Goal: Task Accomplishment & Management: Use online tool/utility

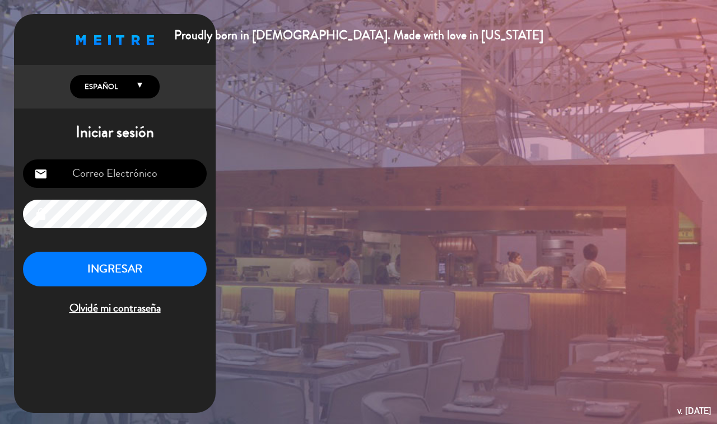
type input "[EMAIL_ADDRESS][DOMAIN_NAME]"
click at [132, 279] on button "INGRESAR" at bounding box center [115, 269] width 184 height 35
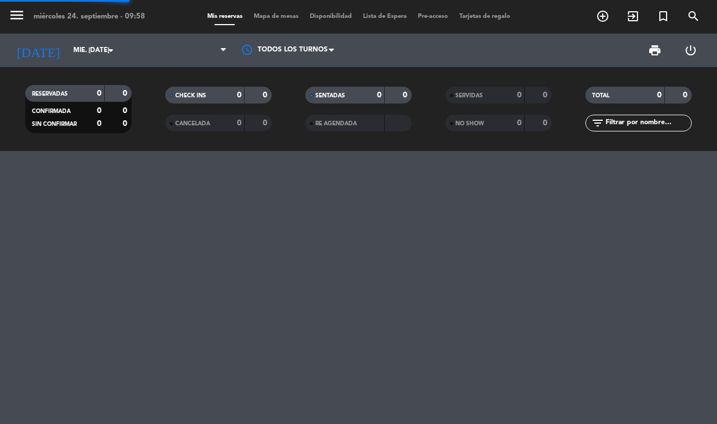
click at [268, 15] on span "Mapa de mesas" at bounding box center [276, 16] width 56 height 6
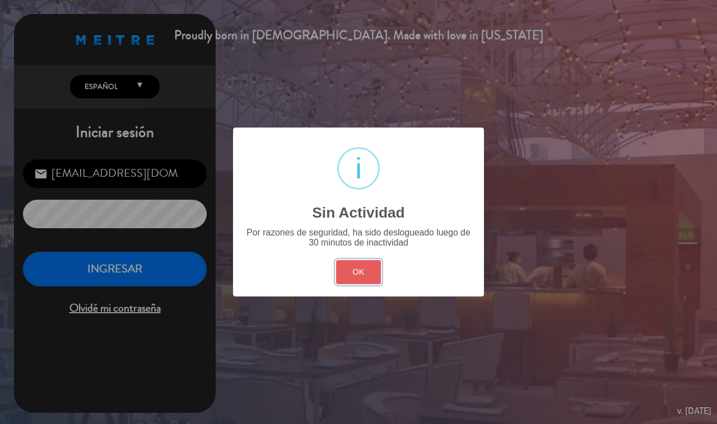
click at [357, 260] on button "OK" at bounding box center [358, 272] width 45 height 24
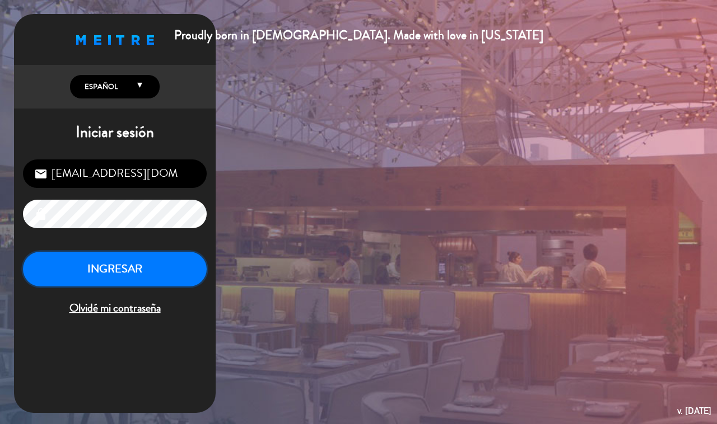
click at [132, 259] on button "INGRESAR" at bounding box center [115, 269] width 184 height 35
